Goal: Transaction & Acquisition: Purchase product/service

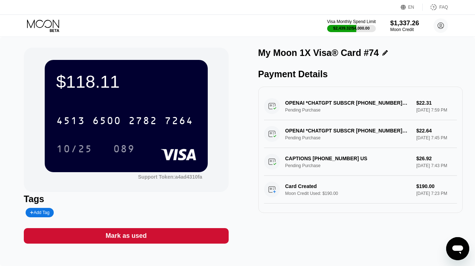
click at [258, 38] on div "$118.11 4513 6500 2782 7264 10/25 089 Support Token: a4ad4310fa Tags Add Tag Ma…" at bounding box center [237, 151] width 475 height 229
click at [140, 124] on div "2782" at bounding box center [142, 122] width 29 height 12
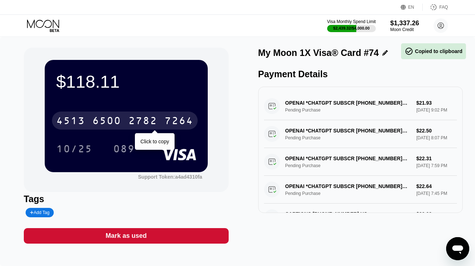
click at [126, 122] on div "4513 6500 2782 7264" at bounding box center [125, 120] width 146 height 18
click at [126, 122] on div "* * * * * * * * * * * * 7264" at bounding box center [125, 120] width 146 height 18
click at [126, 122] on div "4513 6500 2782 7264" at bounding box center [125, 120] width 146 height 18
click at [126, 122] on div "* * * * * * * * * * * * 7264" at bounding box center [125, 120] width 146 height 18
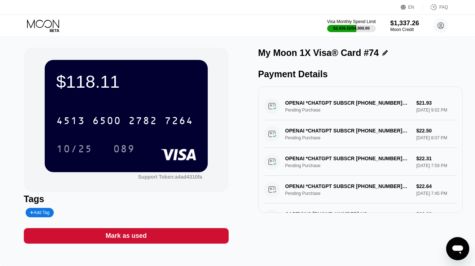
click at [44, 17] on div "Visa Monthly Spend Limit $2,439.32 / $4,000.00 $1,337.26 Moon Credit nikkflasse…" at bounding box center [237, 26] width 475 height 22
click at [44, 25] on icon at bounding box center [44, 25] width 34 height 13
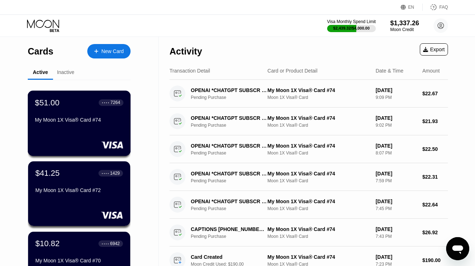
click at [73, 119] on div "My Moon 1X Visa® Card #74" at bounding box center [79, 120] width 88 height 6
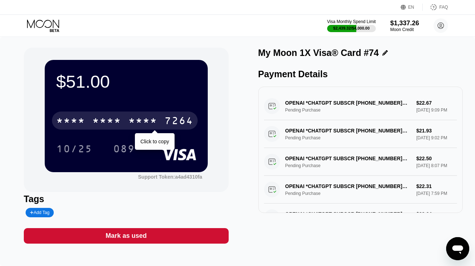
click at [117, 119] on div "* * * *" at bounding box center [106, 122] width 29 height 12
click at [117, 119] on div "6500" at bounding box center [106, 122] width 29 height 12
click at [117, 119] on div "* * * *" at bounding box center [106, 122] width 29 height 12
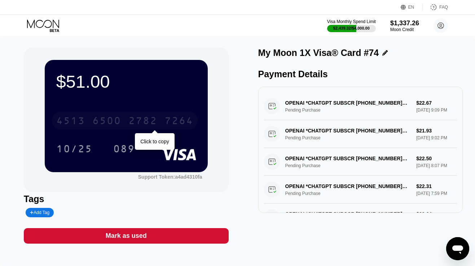
click at [126, 124] on div "4513 6500 2782 7264" at bounding box center [125, 120] width 146 height 18
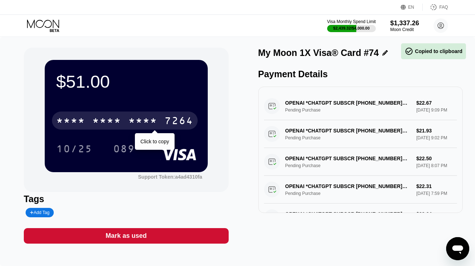
click at [80, 117] on div "* * * *" at bounding box center [70, 122] width 29 height 12
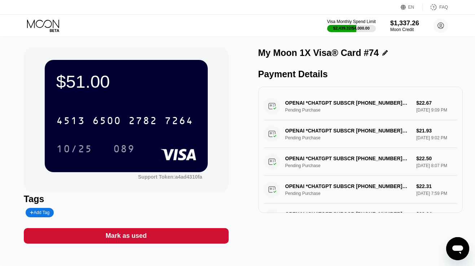
click at [40, 23] on icon at bounding box center [44, 25] width 34 height 13
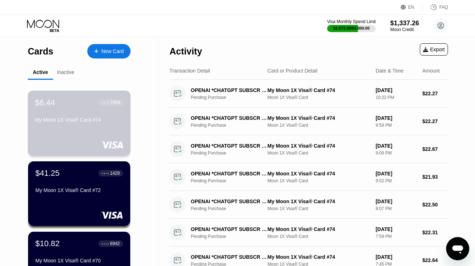
click at [52, 118] on div "My Moon 1X Visa® Card #74" at bounding box center [79, 120] width 88 height 6
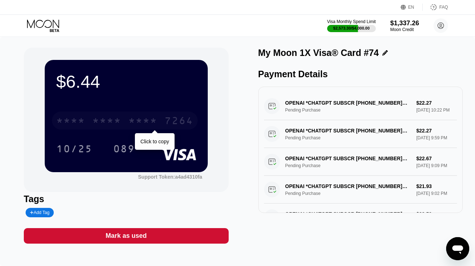
click at [85, 122] on div "* * * * * * * * * * * * 7264" at bounding box center [125, 120] width 146 height 18
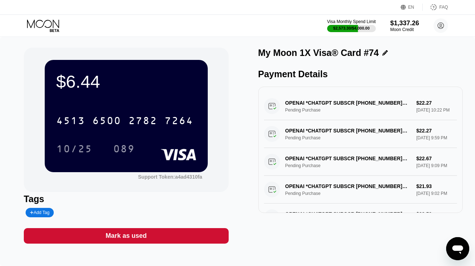
click at [154, 234] on div "Mark as used" at bounding box center [126, 235] width 205 height 15
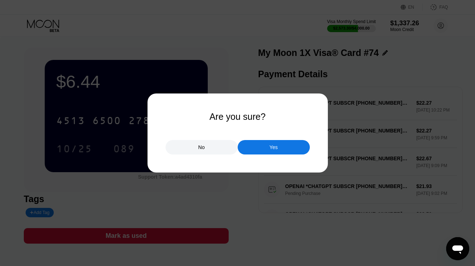
click at [254, 147] on div "Yes" at bounding box center [273, 147] width 72 height 14
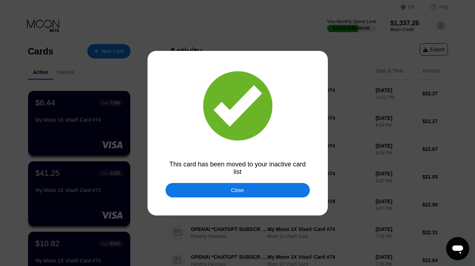
click at [199, 192] on div "Close" at bounding box center [237, 190] width 144 height 14
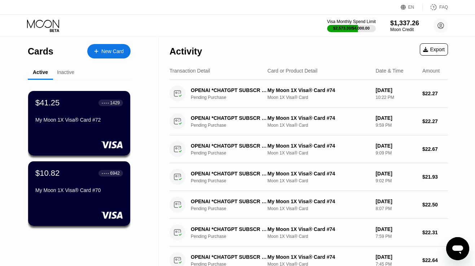
click at [47, 24] on icon at bounding box center [44, 25] width 34 height 13
click at [107, 53] on div "New Card" at bounding box center [112, 51] width 22 height 6
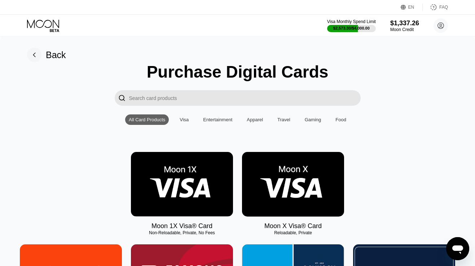
click at [193, 170] on img at bounding box center [182, 184] width 102 height 64
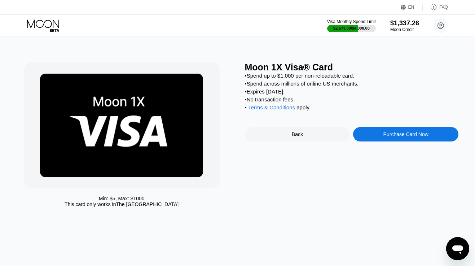
click at [389, 128] on div "Moon 1X Visa® Card • Spend up to $1,000 per non-reloadable card. • Spend across…" at bounding box center [352, 136] width 214 height 148
click at [389, 133] on div "Purchase Card Now" at bounding box center [405, 134] width 45 height 6
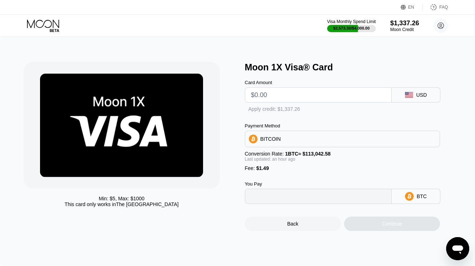
type input "0"
click at [314, 95] on input "text" at bounding box center [318, 95] width 135 height 14
type input "$9"
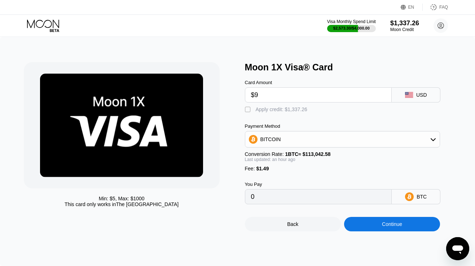
type input "0.00009251"
type input "$90"
type input "0.00080681"
type input "$9"
type input "0.00009251"
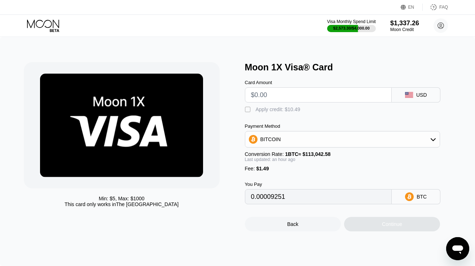
type input "0"
type input "$1"
type input "0.00002196"
type input "$19"
type input "0.00018070"
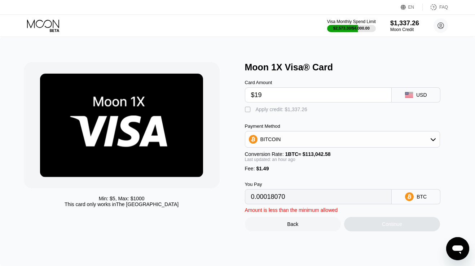
type input "$190"
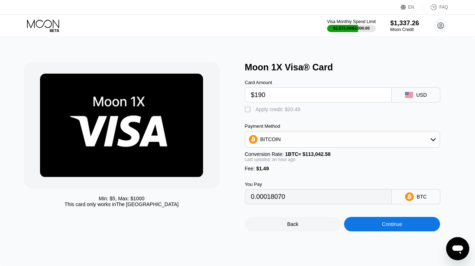
type input "0.00168867"
type input "$190"
click at [294, 115] on div "Card Amount $190 USD  Apply credit: $191.49 Payment Method BITCOIN Conversion …" at bounding box center [352, 138] width 214 height 132
click at [293, 108] on div "Apply credit: $191.49" at bounding box center [279, 109] width 48 height 6
type input "0"
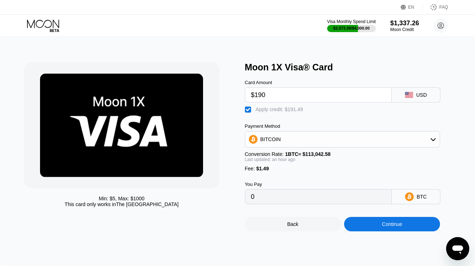
click at [368, 224] on div "Continue" at bounding box center [392, 224] width 96 height 14
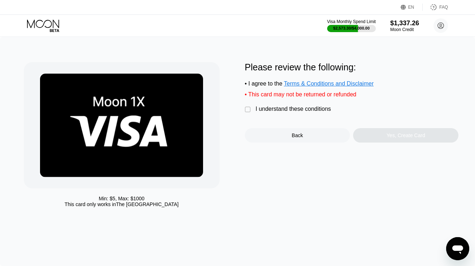
click at [303, 111] on div "I understand these conditions" at bounding box center [292, 109] width 75 height 6
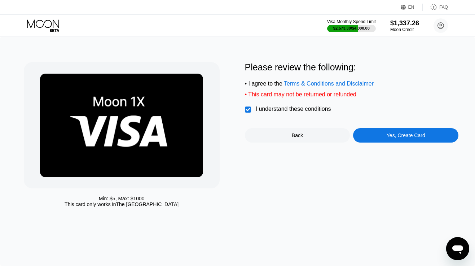
click at [375, 138] on div "Yes, Create Card" at bounding box center [405, 135] width 105 height 14
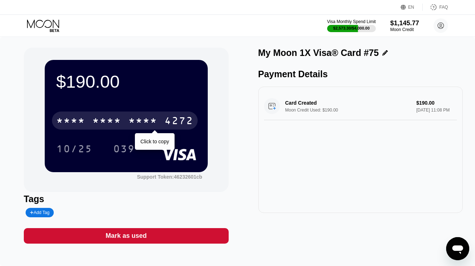
click at [155, 118] on div "* * * *" at bounding box center [142, 122] width 29 height 12
click at [155, 118] on div "2623" at bounding box center [142, 122] width 29 height 12
click at [155, 118] on div "* * * *" at bounding box center [142, 122] width 29 height 12
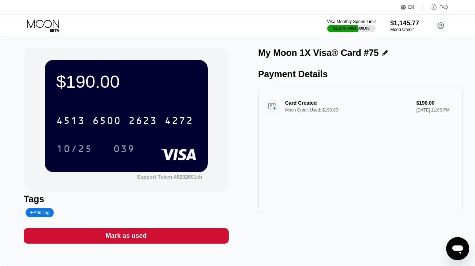
click at [44, 25] on icon at bounding box center [43, 23] width 32 height 8
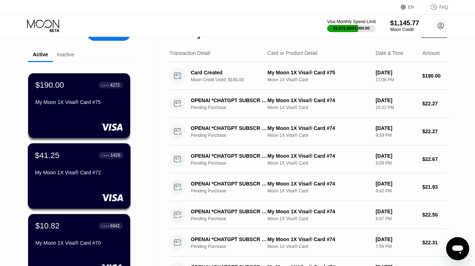
scroll to position [27, 0]
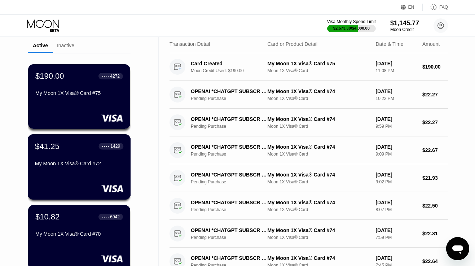
click at [62, 168] on div "My Moon 1X Visa® Card #72" at bounding box center [79, 164] width 88 height 9
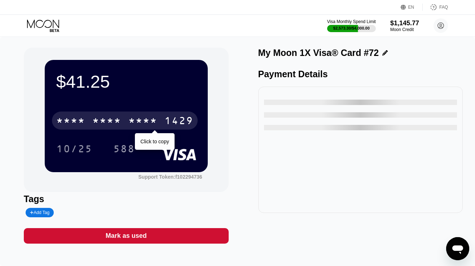
click at [111, 115] on div "* * * * * * * * * * * * 1429" at bounding box center [125, 120] width 146 height 18
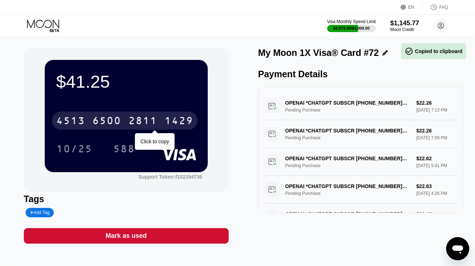
click at [111, 118] on div "6500" at bounding box center [106, 122] width 29 height 12
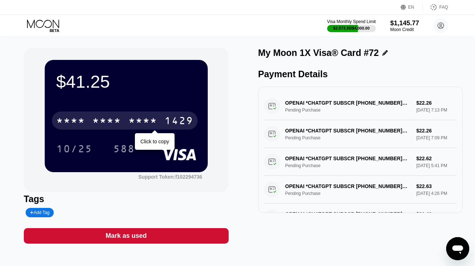
click at [107, 124] on div "* * * *" at bounding box center [106, 122] width 29 height 12
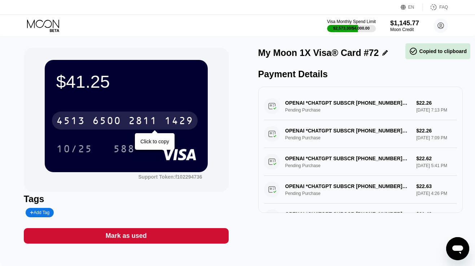
click at [107, 124] on div "6500" at bounding box center [106, 122] width 29 height 12
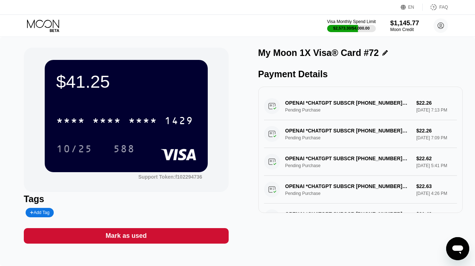
click at [45, 21] on icon at bounding box center [43, 23] width 32 height 8
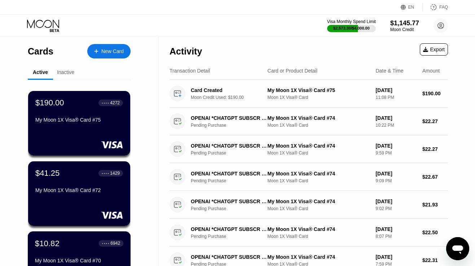
click at [64, 251] on div "$10.82 ● ● ● ● 6942 My Moon 1X Visa® Card #70" at bounding box center [79, 252] width 88 height 28
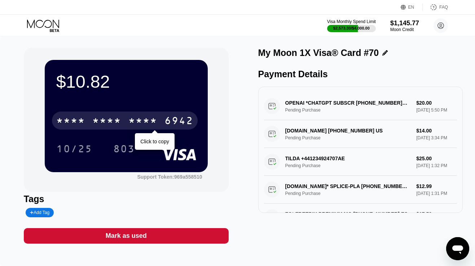
click at [124, 119] on div "* * * * * * * * * * * * 6942" at bounding box center [125, 120] width 146 height 18
click at [124, 119] on div "4513 6500 2396 6942" at bounding box center [125, 120] width 146 height 18
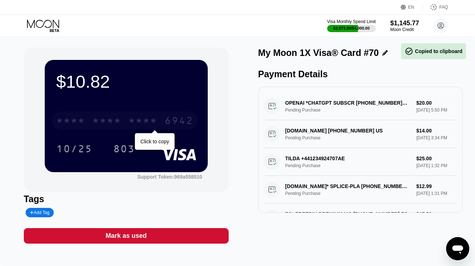
click at [124, 119] on div "* * * * * * * * * * * * 6942" at bounding box center [125, 120] width 146 height 18
click at [90, 125] on div "* * * * * * * * * * * * 6942" at bounding box center [125, 120] width 146 height 18
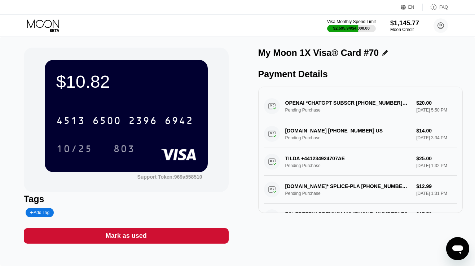
click at [42, 17] on div "Visa Monthly Spend Limit $2,595.94 / $4,000.00 $1,145.77 Moon Credit nikkflasse…" at bounding box center [237, 26] width 475 height 22
click at [42, 21] on icon at bounding box center [43, 23] width 32 height 8
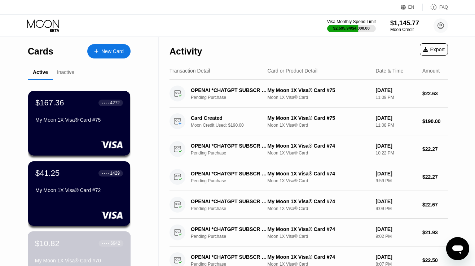
click at [73, 242] on div "$10.82 ● ● ● ● 6942" at bounding box center [79, 242] width 88 height 9
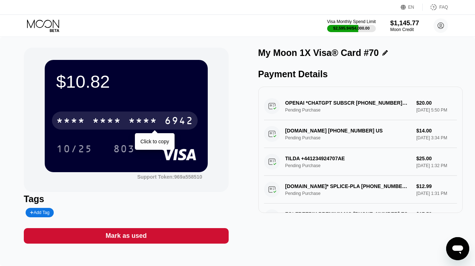
click at [108, 118] on div "* * * *" at bounding box center [106, 122] width 29 height 12
click at [108, 118] on div "6500" at bounding box center [106, 122] width 29 height 12
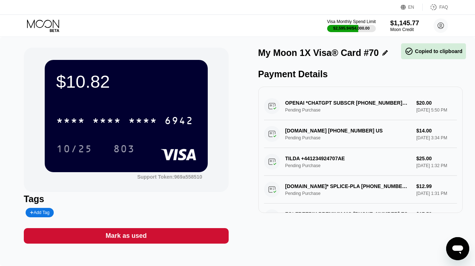
click at [312, 1] on div "EN Language Select an item Save FAQ" at bounding box center [237, 7] width 475 height 15
